Goal: Use online tool/utility: Utilize a website feature to perform a specific function

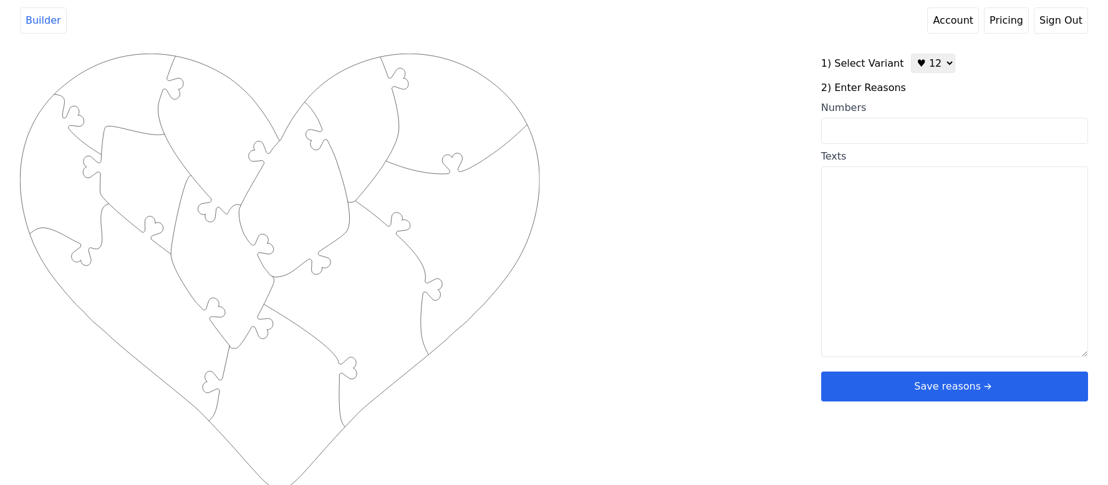
scroll to position [5, 0]
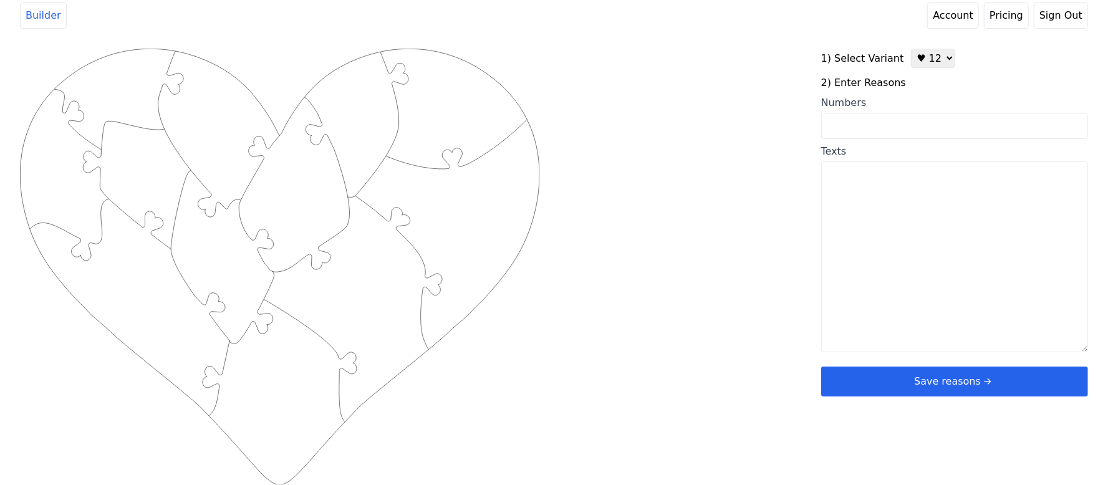
click at [904, 185] on textarea "Texts" at bounding box center [954, 256] width 267 height 191
paste textarea "Навчи нас лічити отак наші дні, щоб ми набули серце мудре! Пс. 89:12"
drag, startPoint x: 962, startPoint y: 219, endPoint x: 670, endPoint y: 105, distance: 313.3
click at [670, 105] on div "Created with Snap .strokeh12 {stroke:#00ff00;stroke-width:1.89;stroke-miterlimi…" at bounding box center [554, 248] width 1068 height 398
type textarea "Навчи нас лічити отак наші дні, щоб ми набули серце мудре! Пс. 89:12"
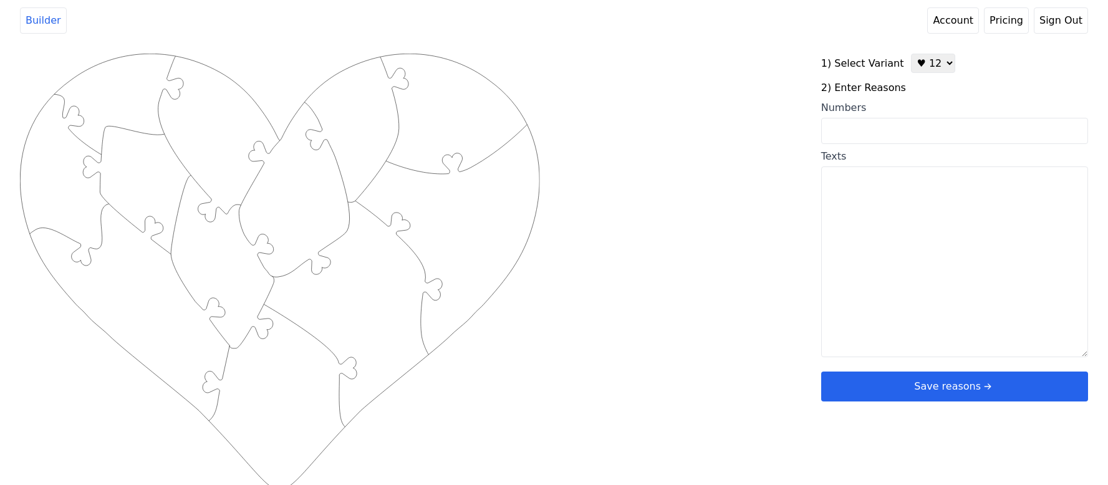
scroll to position [5, 0]
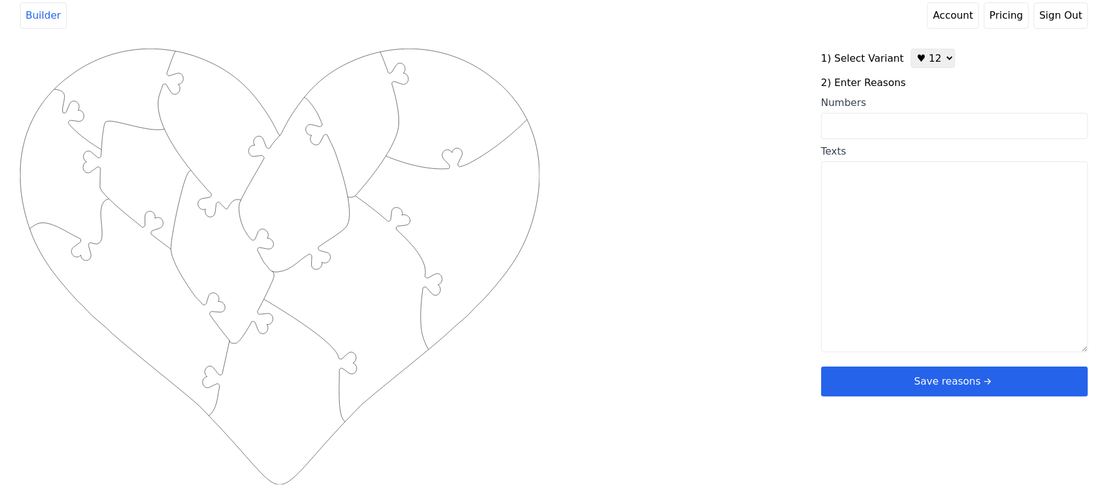
drag, startPoint x: 0, startPoint y: 0, endPoint x: 940, endPoint y: 210, distance: 963.4
click at [940, 210] on textarea "Texts" at bounding box center [954, 256] width 267 height 191
drag, startPoint x: 922, startPoint y: 57, endPoint x: 933, endPoint y: 67, distance: 15.0
click at [922, 56] on select "♥ 12 ♥ 20 ♥ 32 ■ 12 ■ 20 ■ 32 ■ 60" at bounding box center [933, 58] width 44 height 19
select select "2"
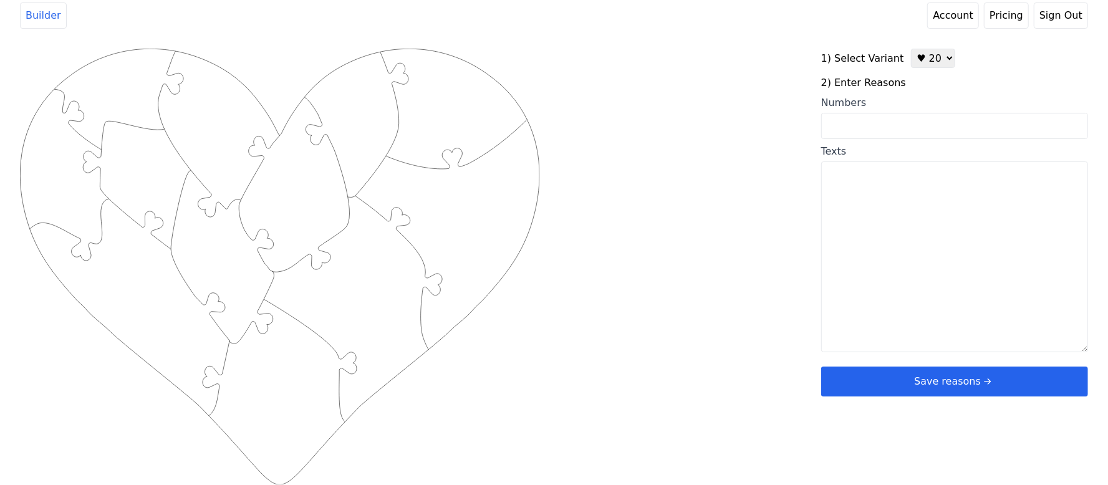
click at [911, 49] on select "♥ 12 ♥ 20 ♥ 32 ■ 12 ■ 20 ■ 32 ■ 60" at bounding box center [933, 58] width 44 height 19
click at [881, 127] on input "Numbers" at bounding box center [954, 126] width 267 height 26
paste input "3, 52, 59, 58, 64, 10, 5, 36, 44, 33, 19, 38, 13, 43, 69, 75, 73, 54, 63, 78"
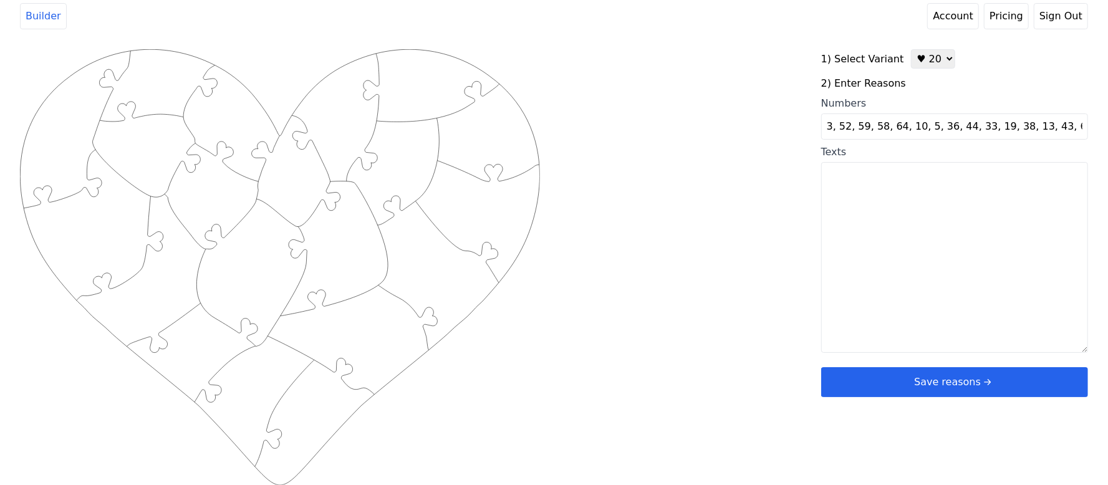
scroll to position [0, 41]
type input "3, 52, 59, 58, 64, 10, 5, 36, 44, 33, 19, 38, 13, 43, 69, 75, 73, 54, 63, 78"
click at [737, 177] on div "Created with Snap .strokeh20 {stroke:#00ff00;stroke-width:1.56;stroke-miterlimi…" at bounding box center [554, 248] width 1068 height 398
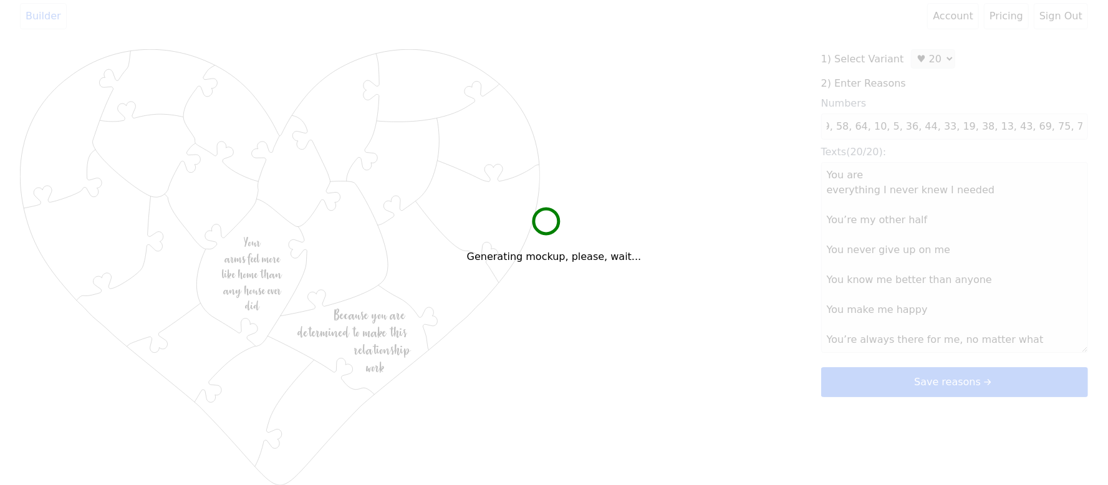
scroll to position [0, 0]
drag, startPoint x: 744, startPoint y: 167, endPoint x: 642, endPoint y: 148, distance: 104.1
click at [642, 148] on div "Generating mockup, please, wait..." at bounding box center [554, 242] width 1108 height 485
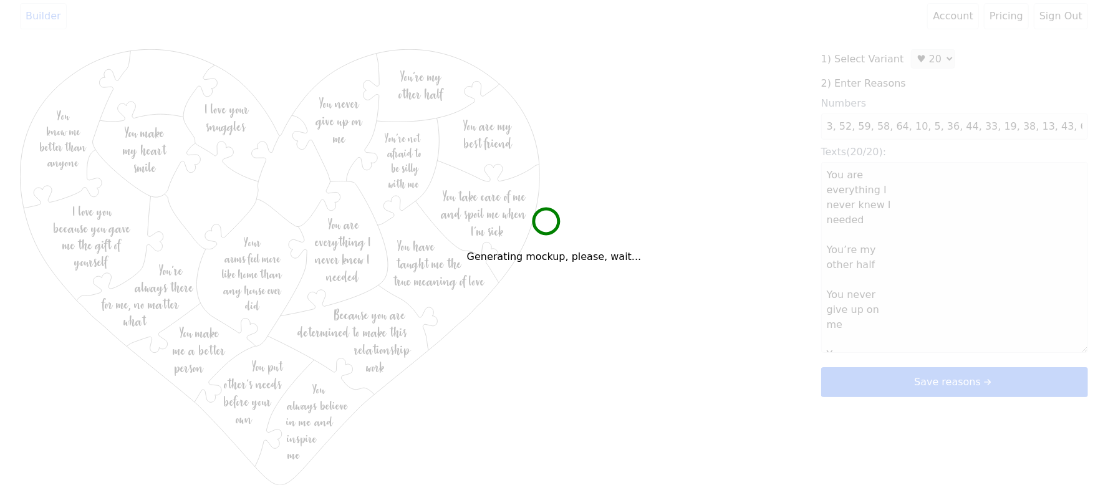
type textarea "You are everything I never knew I needed You’re my other half You never give up…"
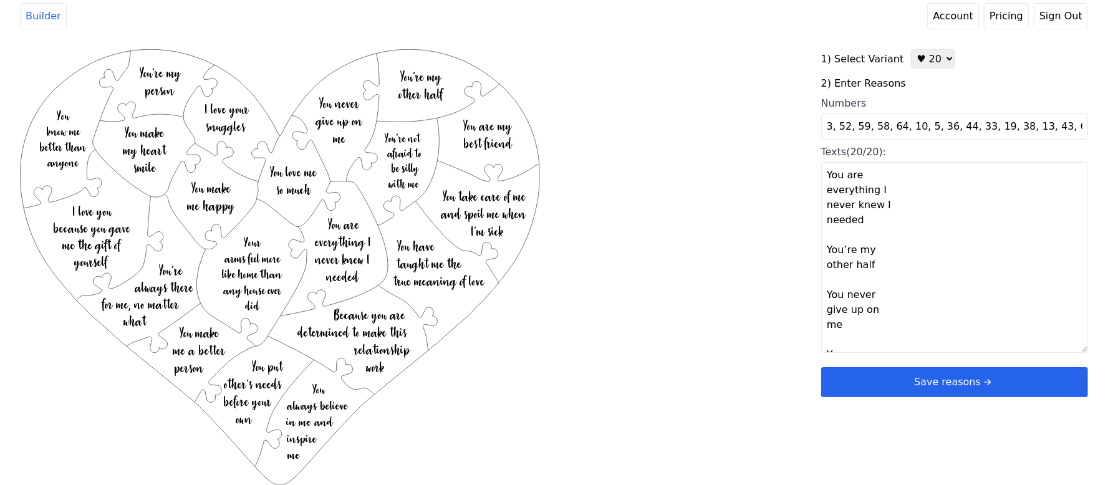
click at [913, 387] on button "Save reasons" at bounding box center [954, 382] width 267 height 30
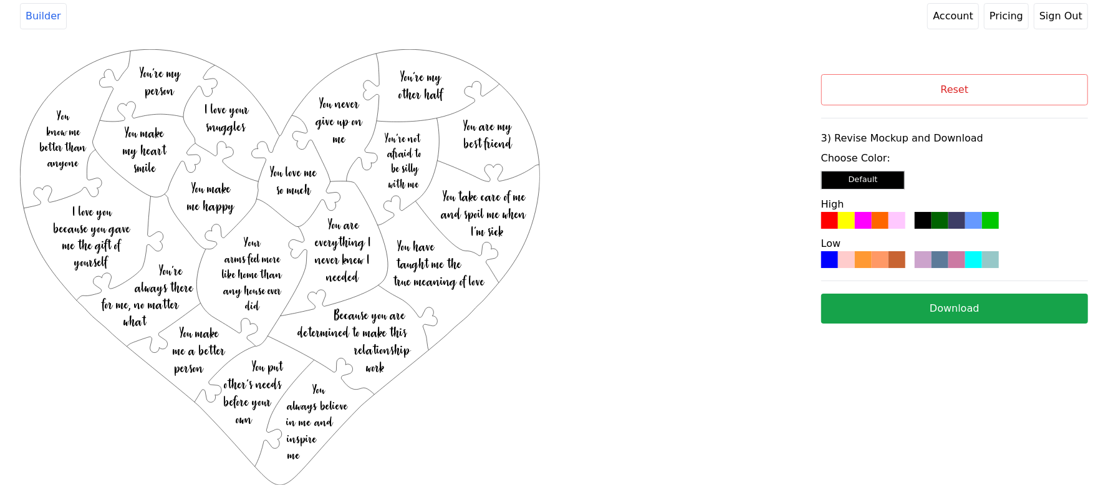
click at [870, 227] on div at bounding box center [863, 220] width 17 height 17
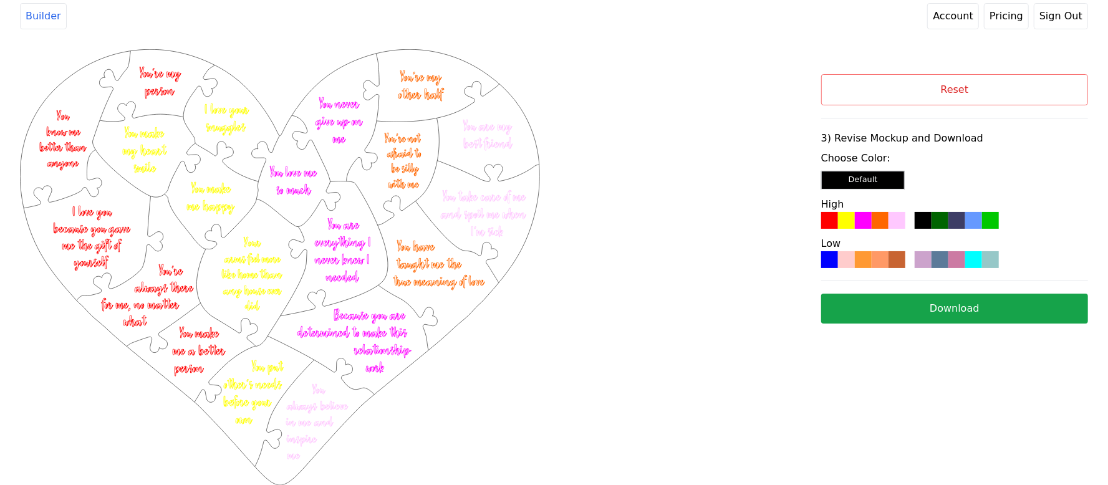
click at [917, 314] on button "Download" at bounding box center [954, 309] width 267 height 30
click at [869, 89] on button "Reset" at bounding box center [954, 89] width 267 height 31
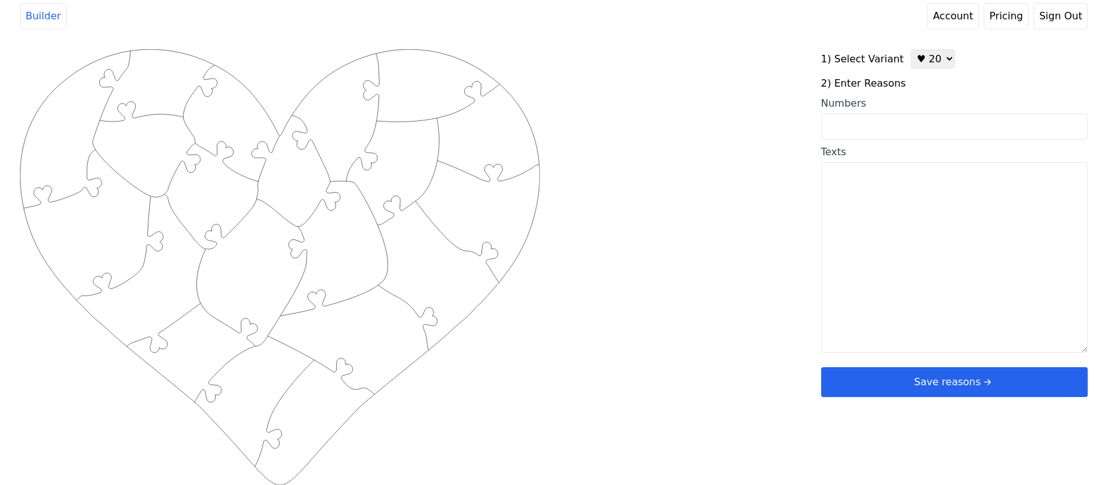
click at [923, 61] on select "♥ 12 ♥ 20 ♥ 32 ■ 12 ■ 20 ■ 32 ■ 60" at bounding box center [933, 58] width 44 height 19
select select "1"
click at [911, 49] on select "♥ 12 ♥ 20 ♥ 32 ■ 12 ■ 20 ■ 32 ■ 60" at bounding box center [933, 58] width 44 height 19
click at [910, 231] on textarea "Texts" at bounding box center [954, 256] width 267 height 191
paste textarea "1 You're my sweet brown queen 2 You're too beautiful 3 You're so kind and thoug…"
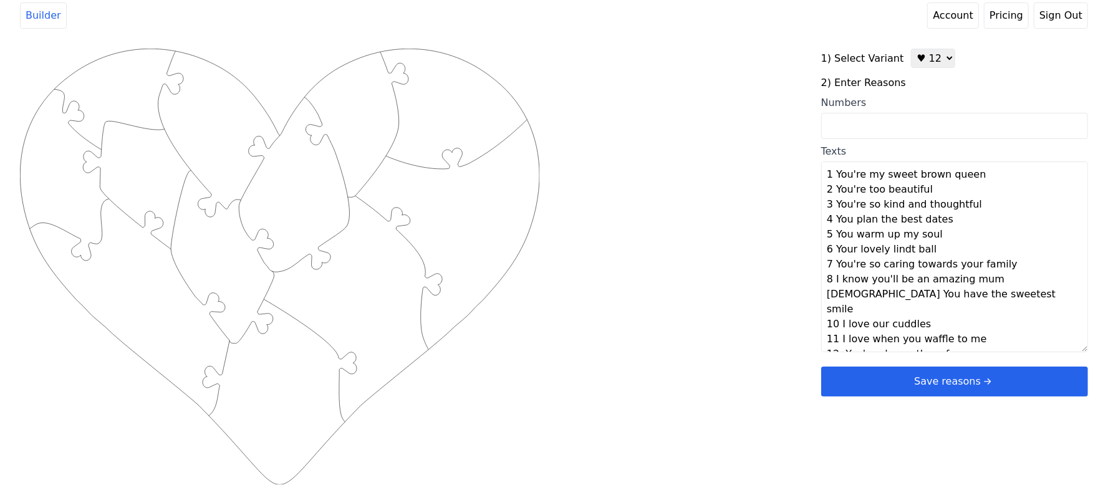
type textarea "You're my sweet brown queen You're too beautiful You're so kind and thoughtful …"
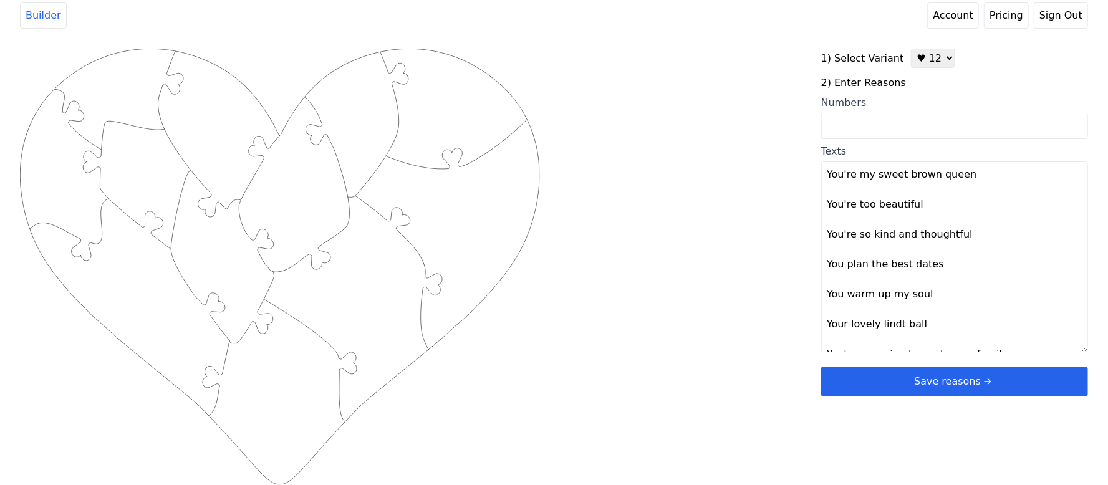
click at [662, 268] on div "Created with Snap .strokeh12 {stroke:#00ff00;stroke-width:1.89;stroke-miterlimi…" at bounding box center [554, 248] width 1068 height 398
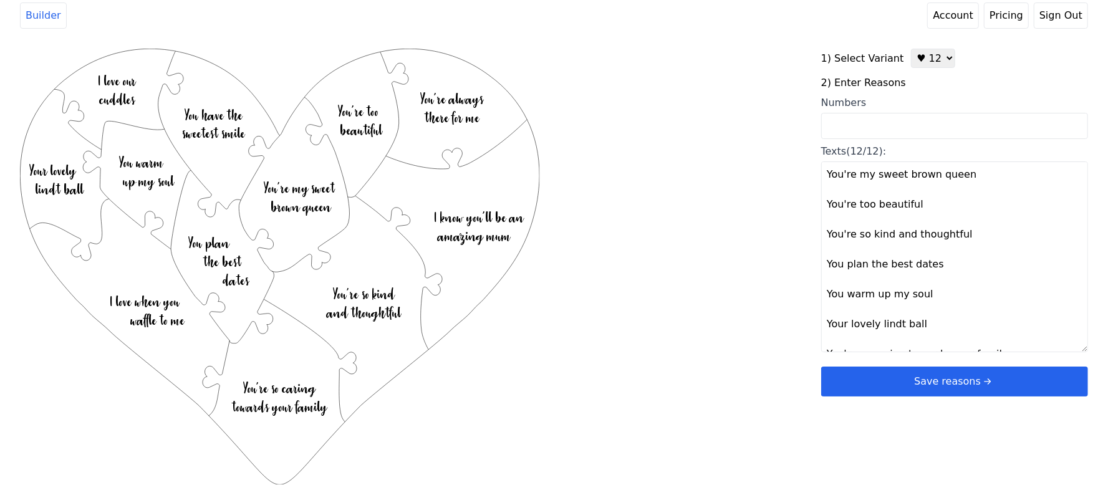
click at [918, 380] on button "Save reasons" at bounding box center [954, 382] width 267 height 30
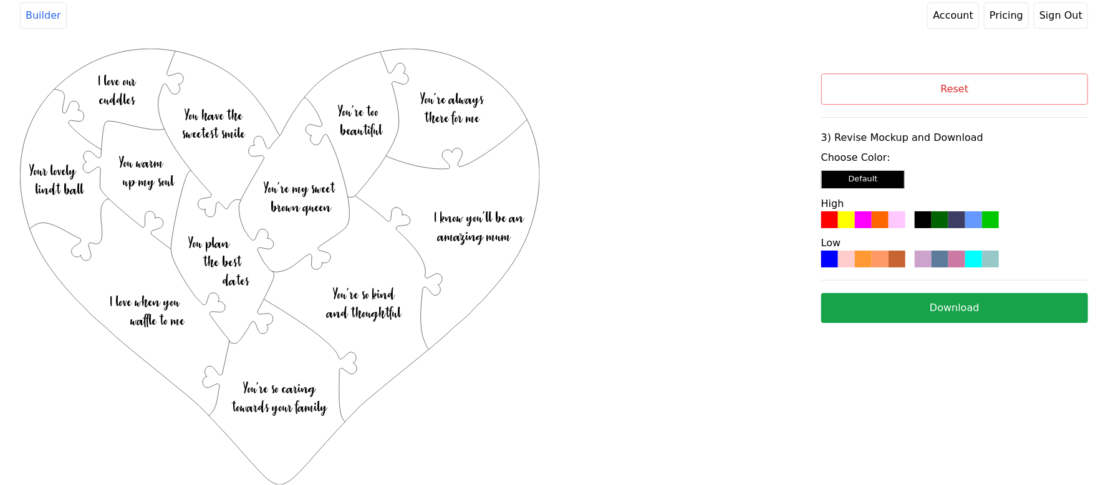
click at [881, 257] on div at bounding box center [880, 259] width 17 height 17
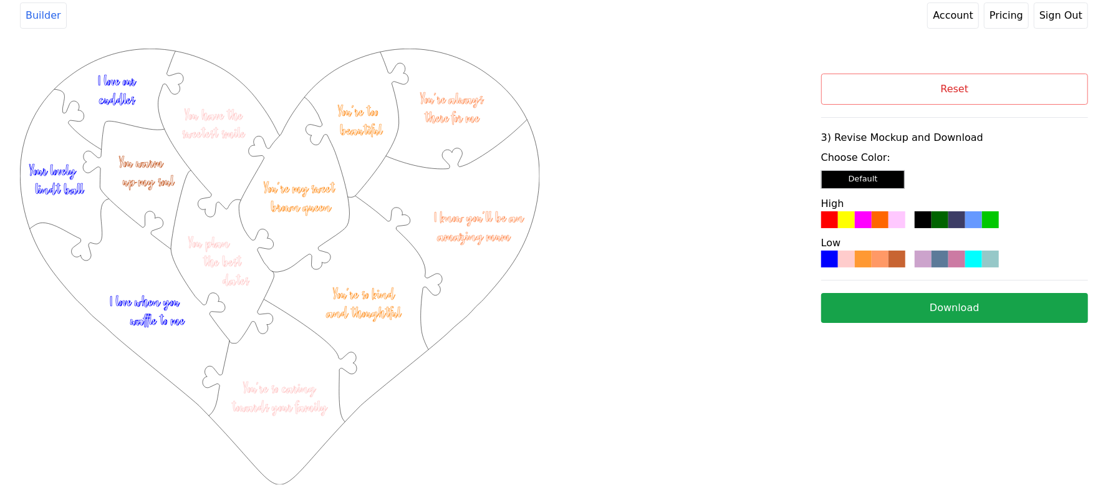
click at [897, 307] on button "Download" at bounding box center [954, 308] width 267 height 30
